Goal: Check status

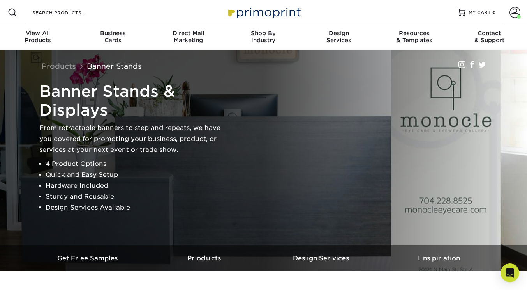
click at [515, 10] on span at bounding box center [515, 12] width 11 height 11
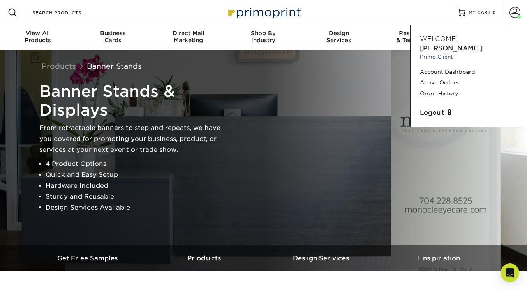
click at [441, 88] on link "Order History" at bounding box center [469, 93] width 98 height 11
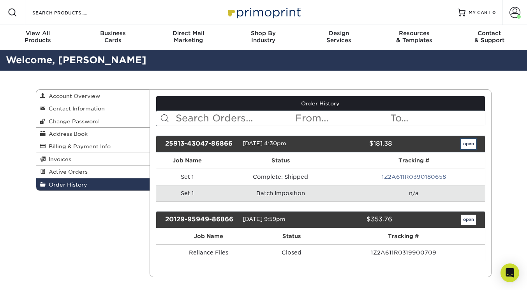
click at [468, 142] on link "open" at bounding box center [468, 144] width 15 height 10
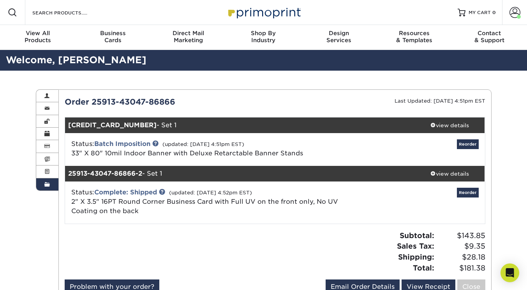
click at [152, 143] on div "Status: Batch Imposition (updated: [DATE] 4:51pm EST) 33" X 80" 10mil Indoor Ba…" at bounding box center [204, 148] width 279 height 19
click at [83, 142] on div "Status: Batch Imposition (updated: [DATE] 4:51pm EST) 33" X 80" 10mil Indoor Ba…" at bounding box center [204, 148] width 279 height 19
click at [83, 145] on div "Status: Batch Imposition (updated: [DATE] 4:51pm EST) 33" X 80" 10mil Indoor Ba…" at bounding box center [204, 148] width 279 height 19
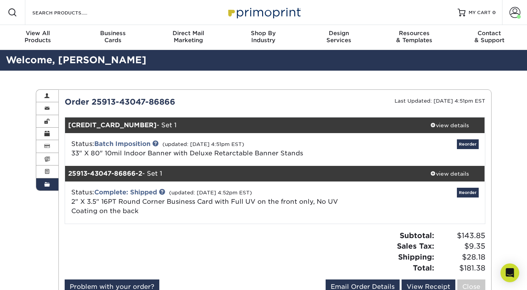
drag, startPoint x: 83, startPoint y: 145, endPoint x: 141, endPoint y: 145, distance: 57.7
click at [141, 145] on div "Status: Batch Imposition (updated: [DATE] 4:51pm EST) 33" X 80" 10mil Indoor Ba…" at bounding box center [204, 148] width 279 height 19
copy div "Status: Batch Imposition"
click at [134, 133] on div "Status: Batch Imposition (updated: [DATE] 4:51pm EST) 33" X 80" 10mil Indoor Ba…" at bounding box center [275, 149] width 432 height 33
click at [136, 143] on link "Batch Imposition" at bounding box center [122, 143] width 56 height 7
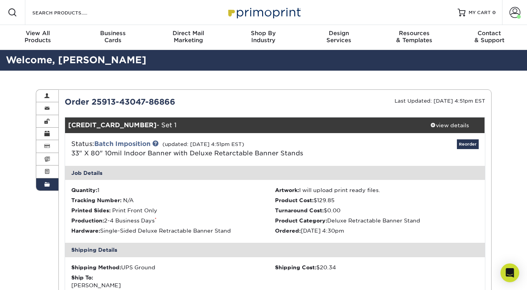
click at [157, 143] on link at bounding box center [155, 143] width 6 height 6
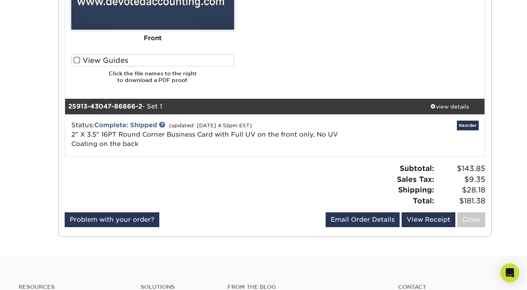
scroll to position [714, 0]
